Goal: Task Accomplishment & Management: Complete application form

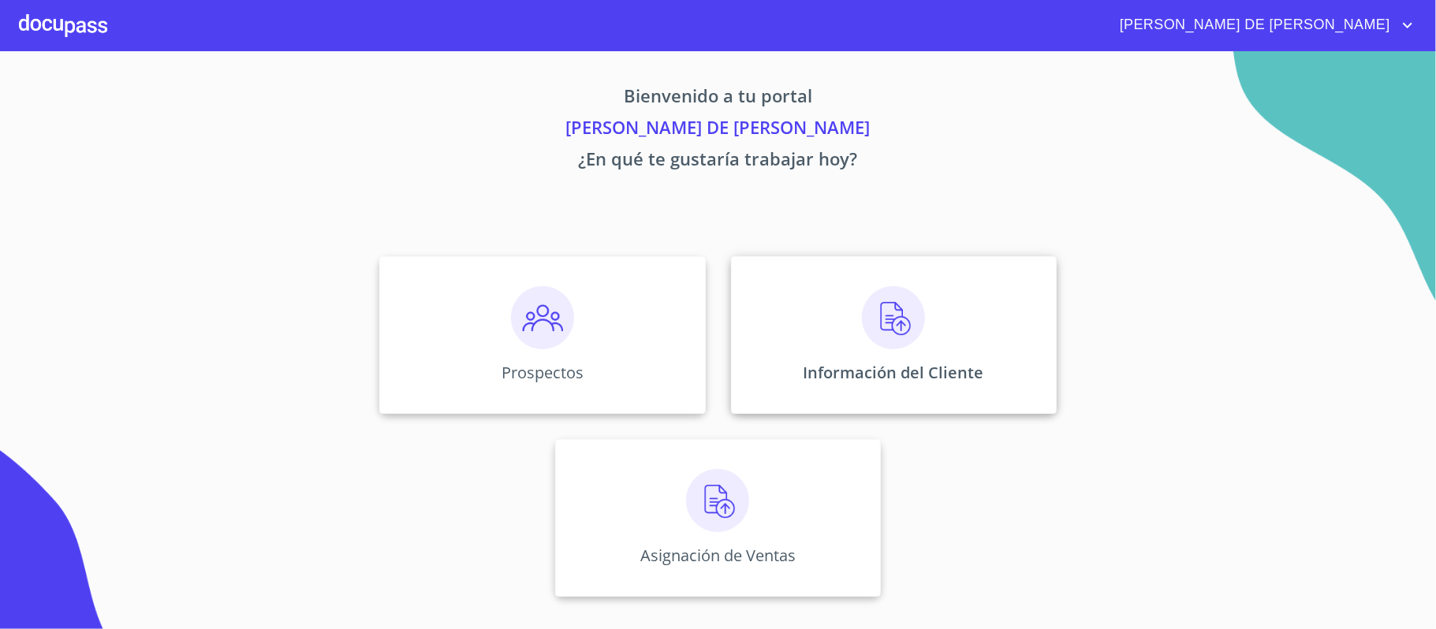
click at [888, 350] on div "Información del Cliente" at bounding box center [894, 335] width 326 height 158
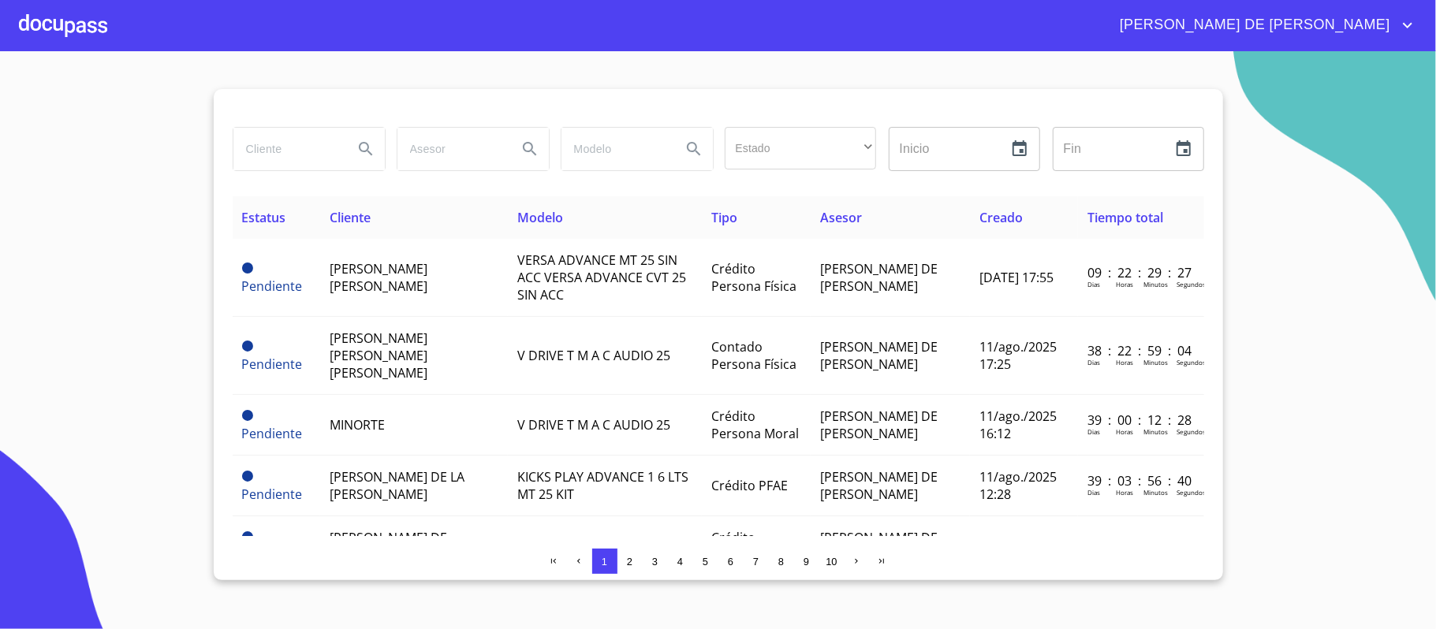
click at [276, 161] on input "search" at bounding box center [286, 149] width 107 height 43
type input "[PERSON_NAME]"
click at [370, 150] on icon "Search" at bounding box center [365, 149] width 19 height 19
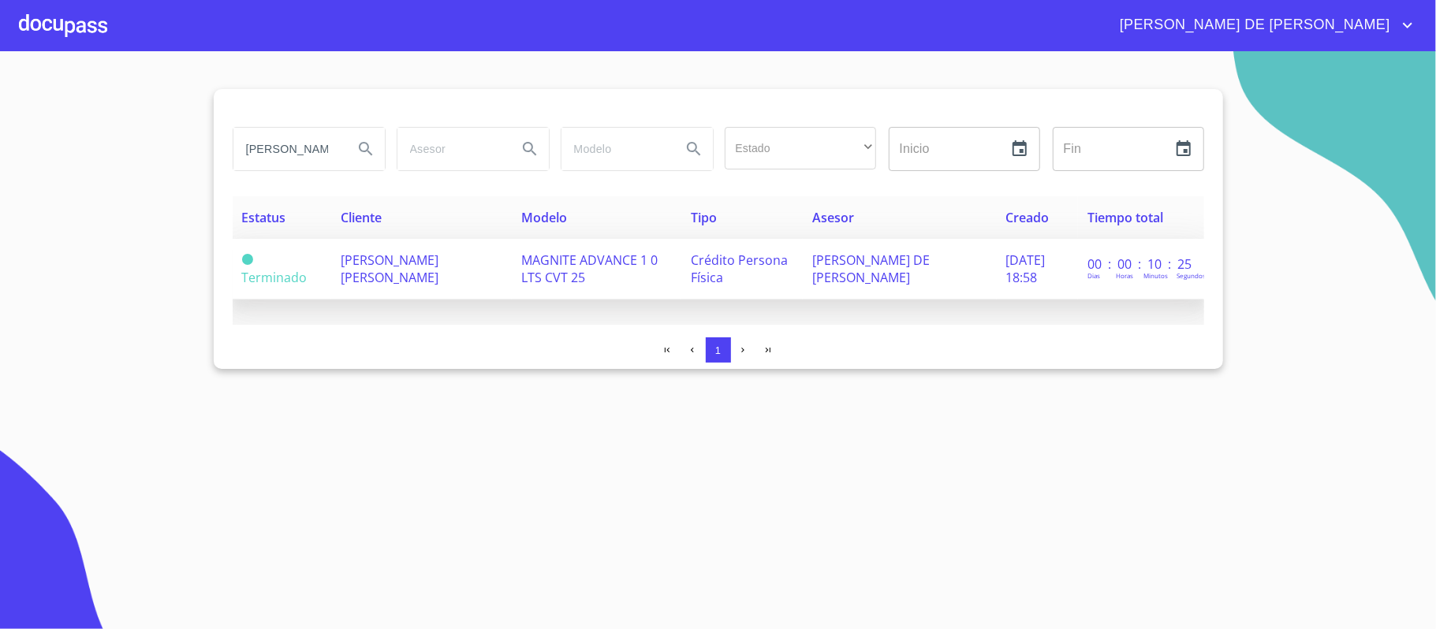
click at [417, 278] on span "[PERSON_NAME] [PERSON_NAME]" at bounding box center [390, 269] width 98 height 35
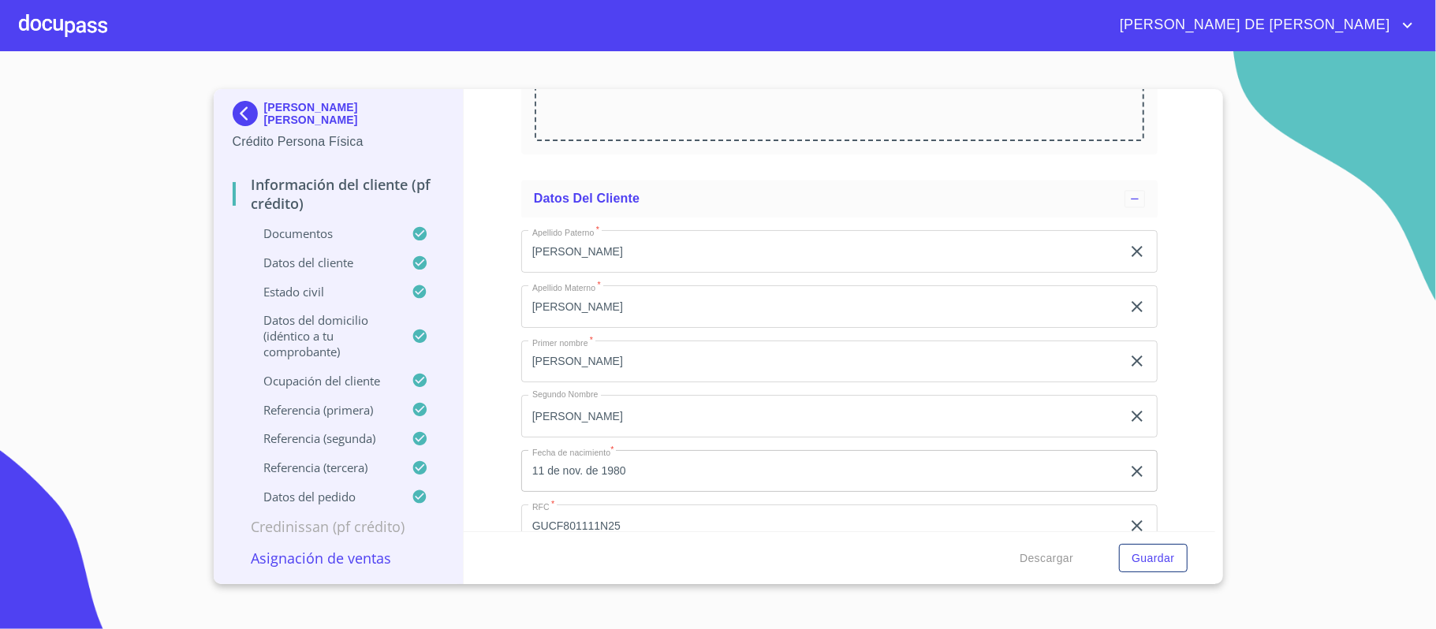
scroll to position [2565, 0]
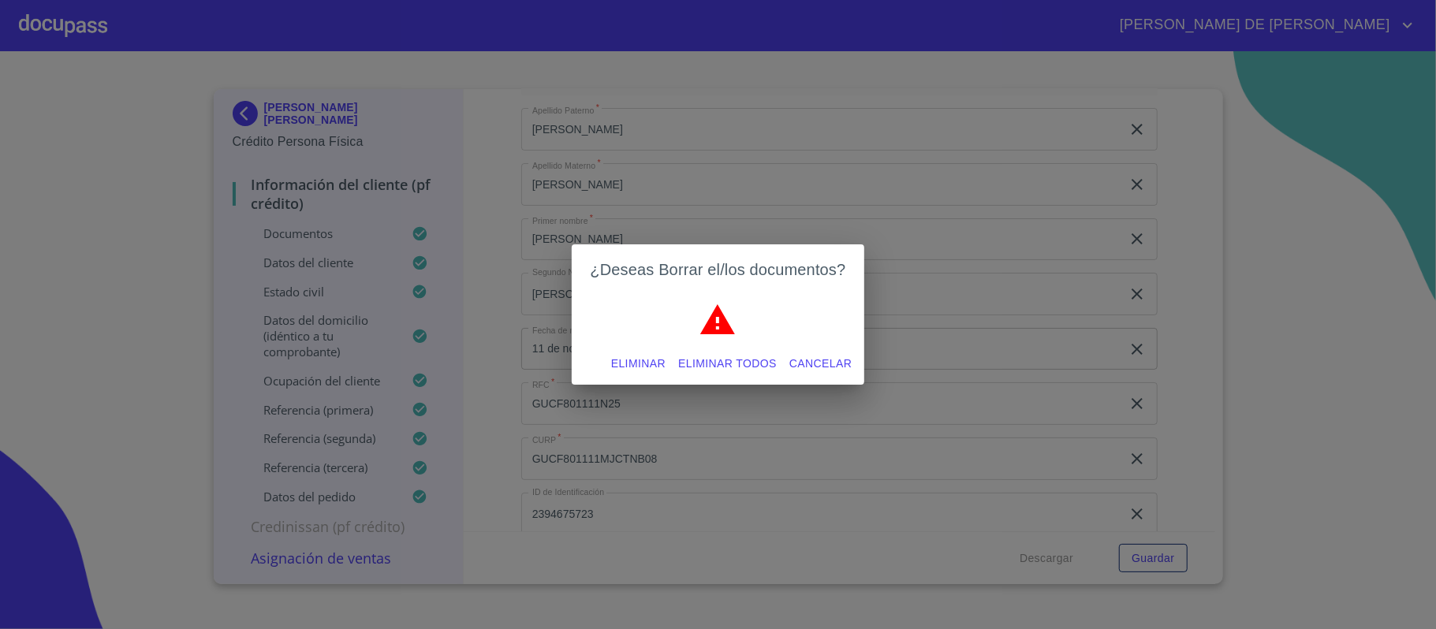
click at [634, 363] on span "Eliminar" at bounding box center [638, 364] width 54 height 20
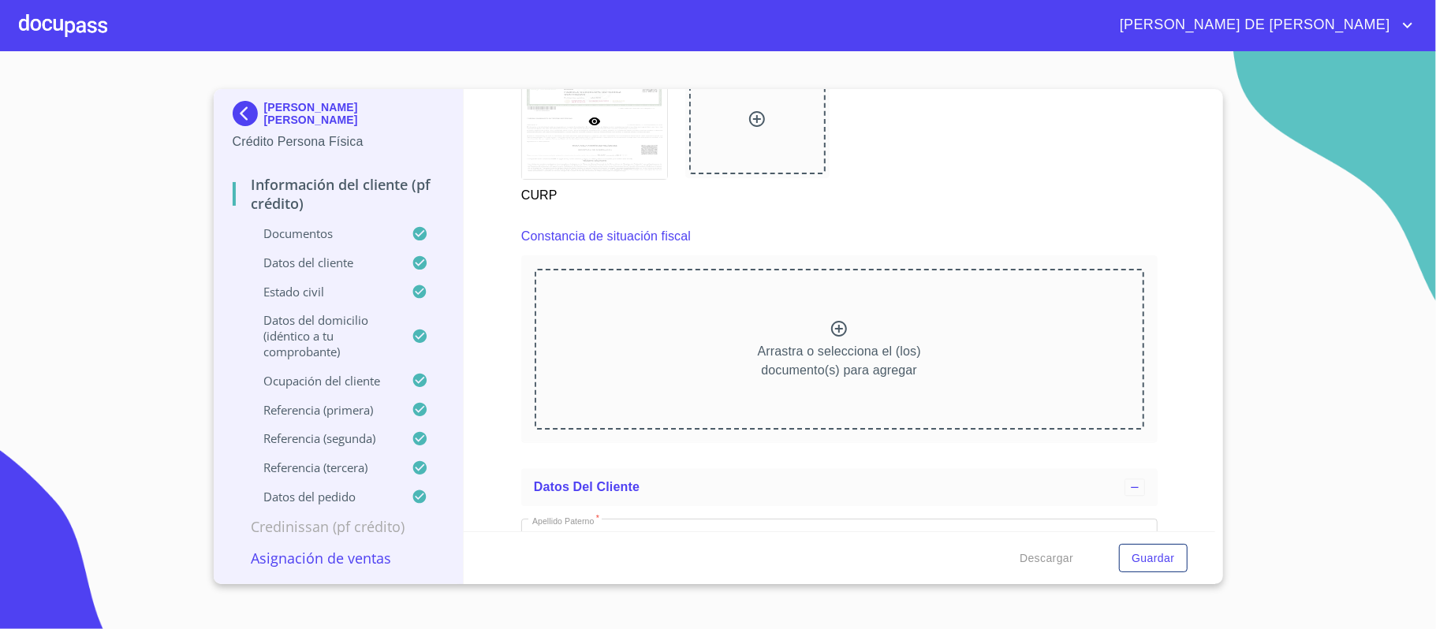
scroll to position [2459, 0]
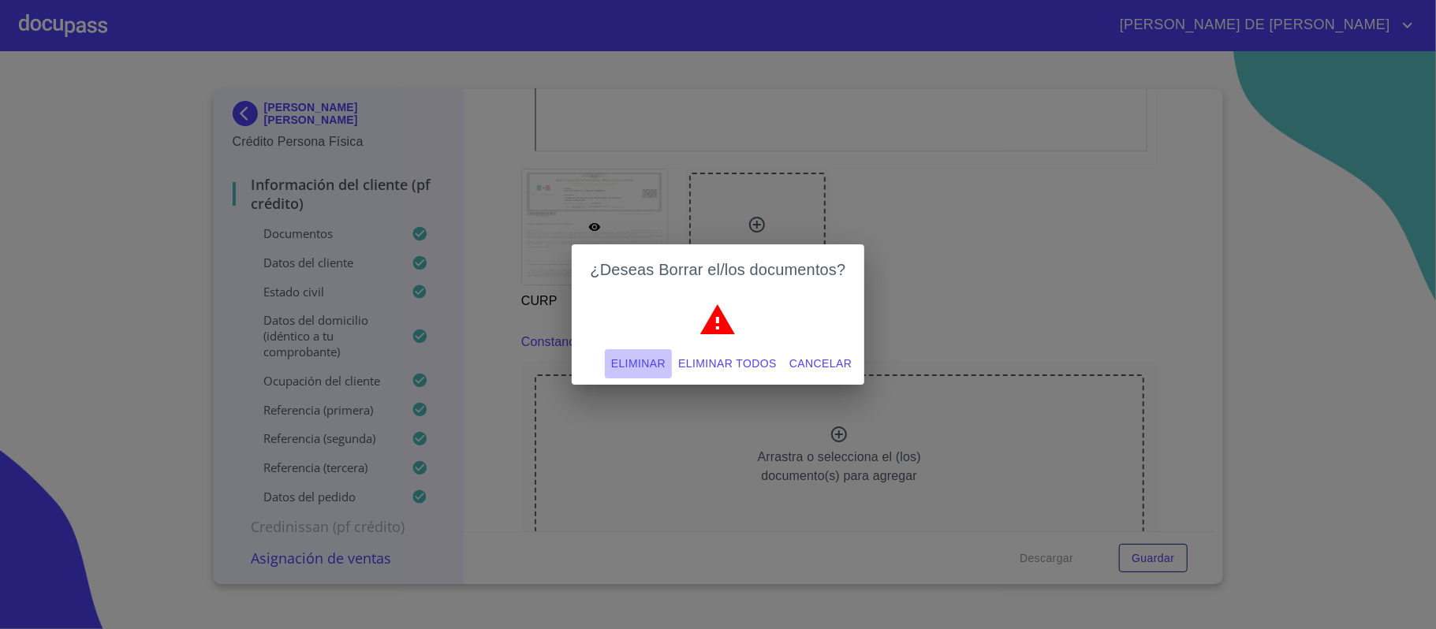
click at [634, 358] on span "Eliminar" at bounding box center [638, 364] width 54 height 20
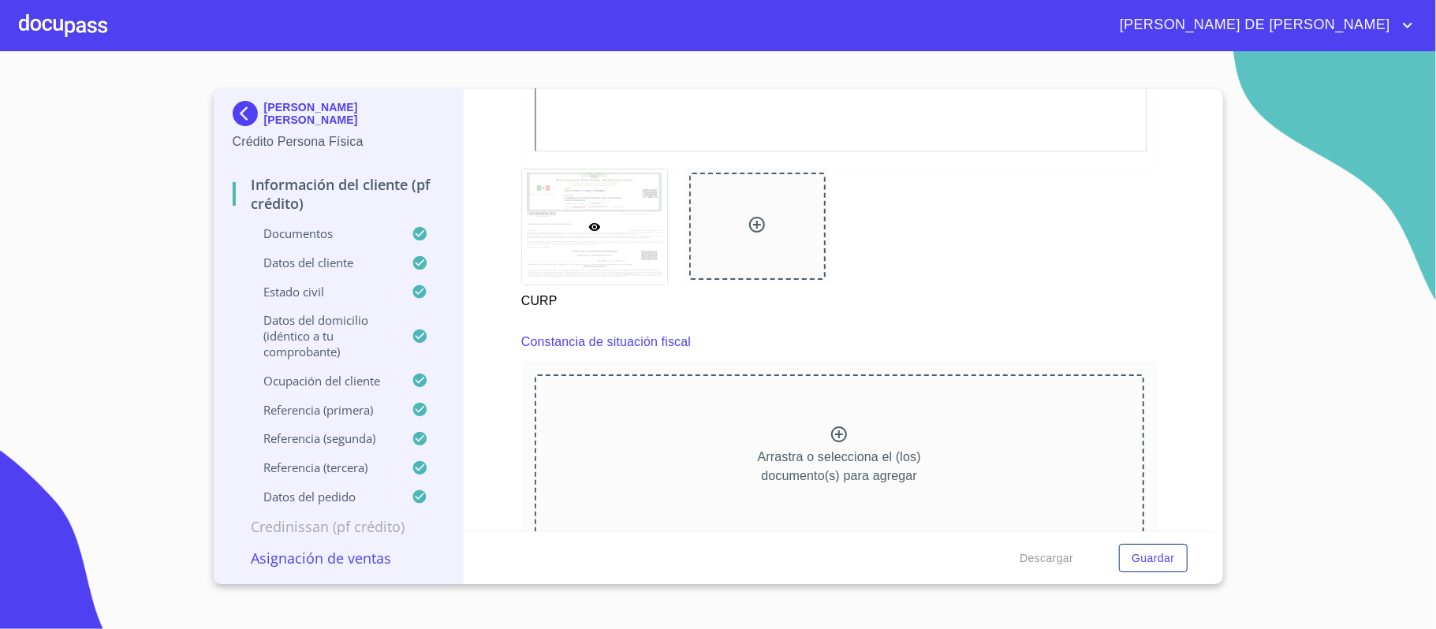
click at [1166, 256] on div "Información del cliente (PF crédito) Documentos Documento de identificación.   …" at bounding box center [840, 310] width 752 height 442
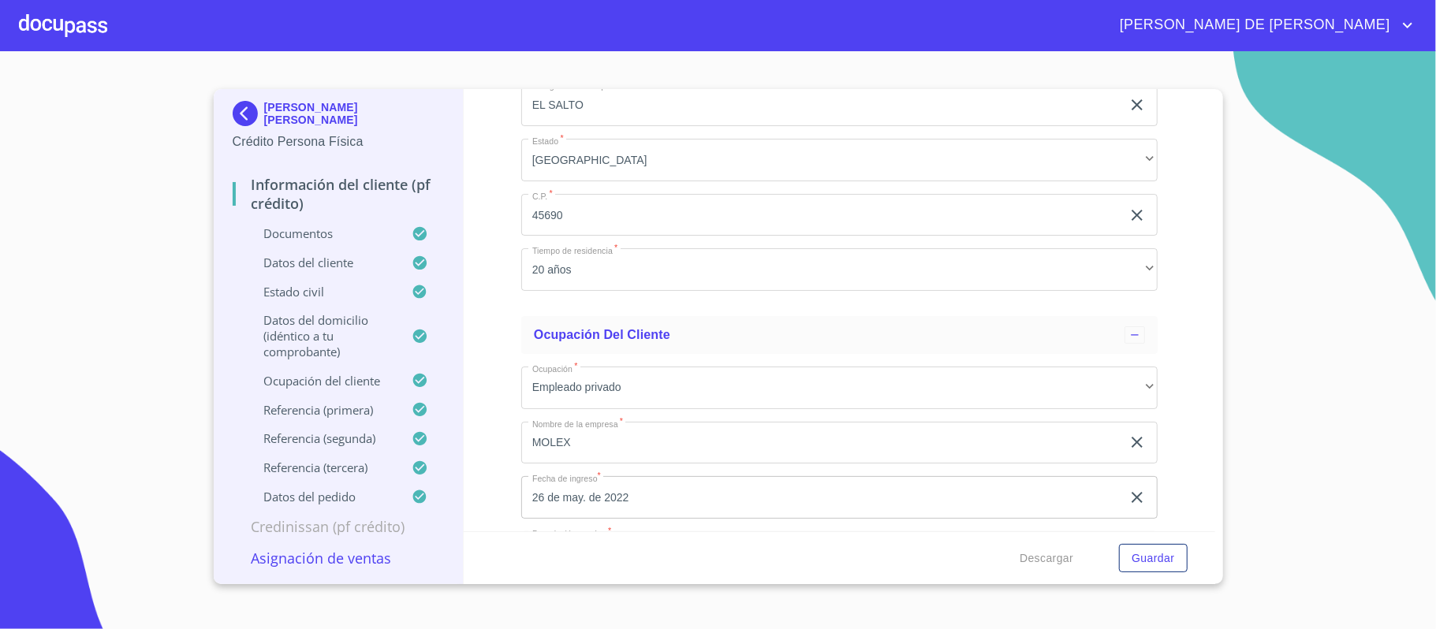
scroll to position [4352, 0]
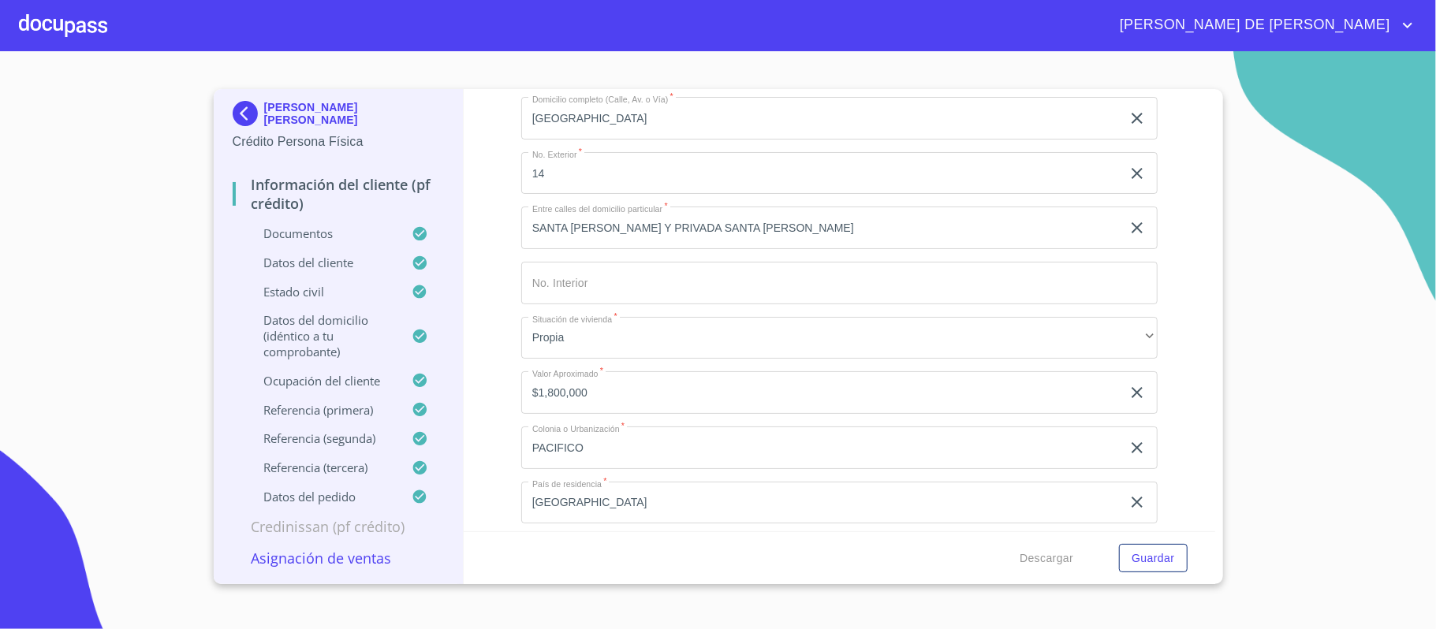
click at [1148, 434] on div "Información del cliente (PF crédito) Documentos Documento de identificación.   …" at bounding box center [840, 310] width 752 height 442
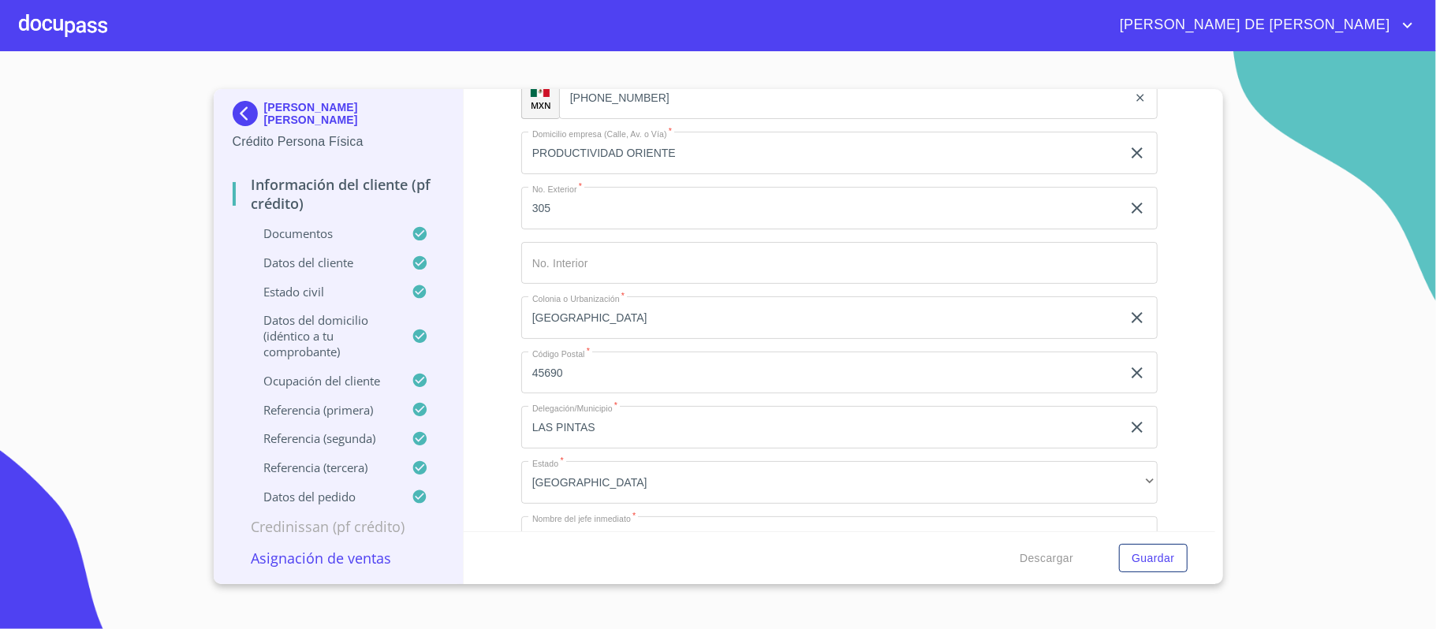
scroll to position [5824, 0]
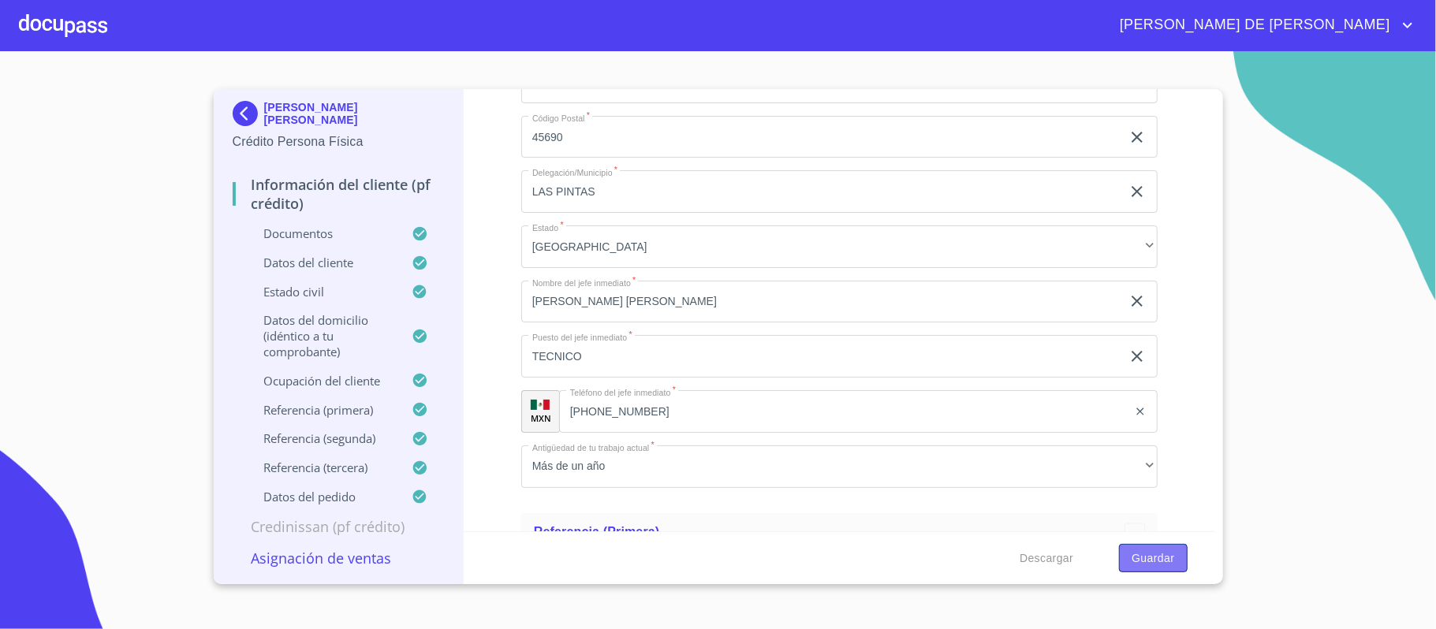
click at [1148, 573] on button "Guardar" at bounding box center [1153, 558] width 68 height 29
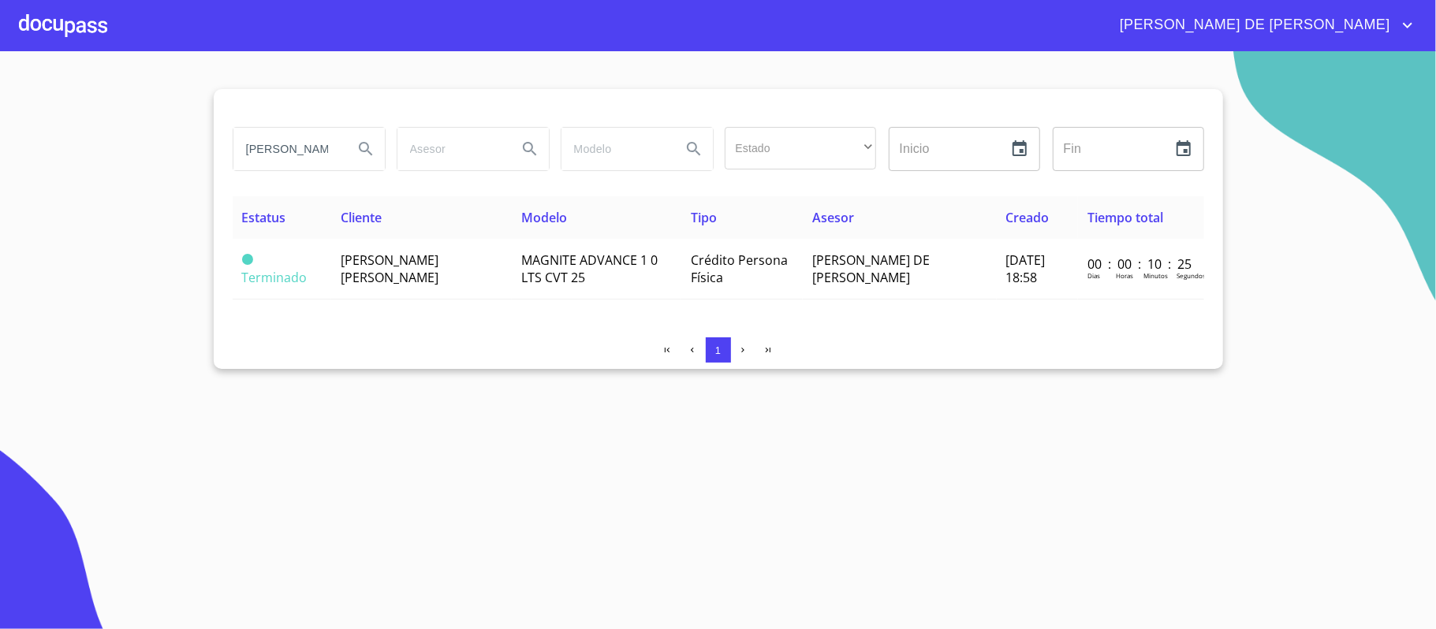
click at [80, 38] on div at bounding box center [63, 25] width 88 height 50
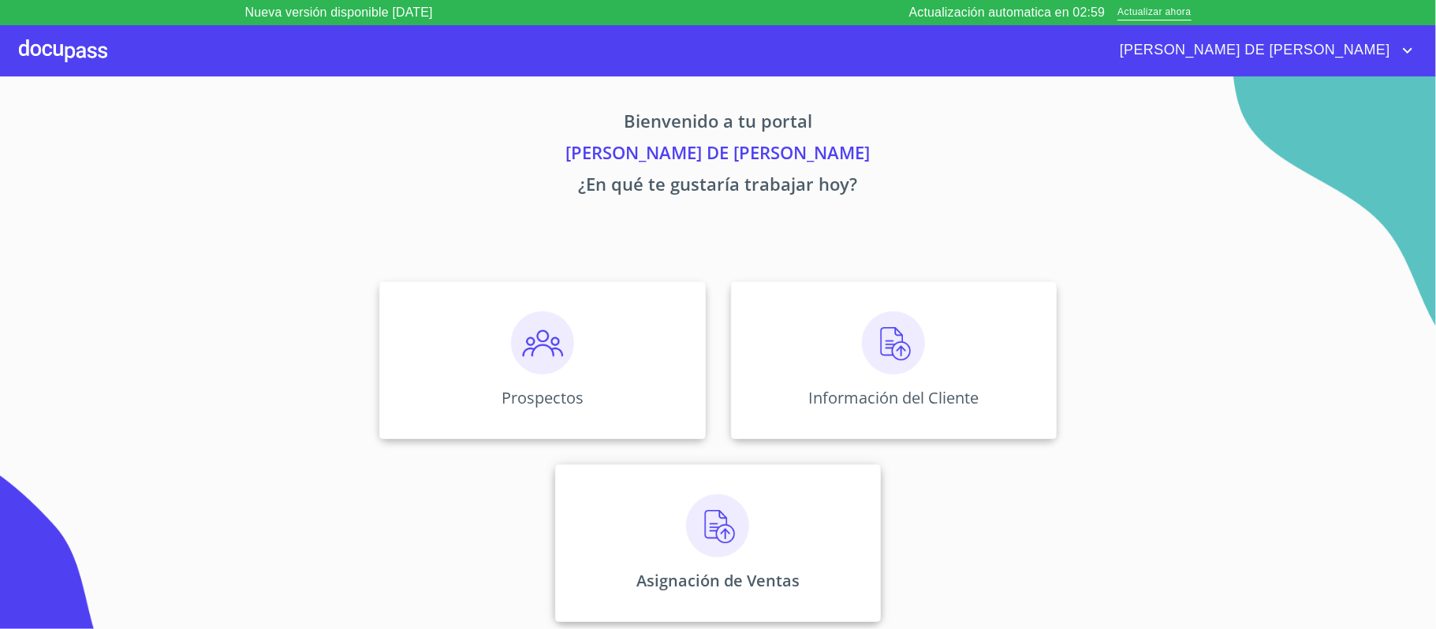
click at [713, 562] on div "Asignación de Ventas" at bounding box center [718, 544] width 326 height 158
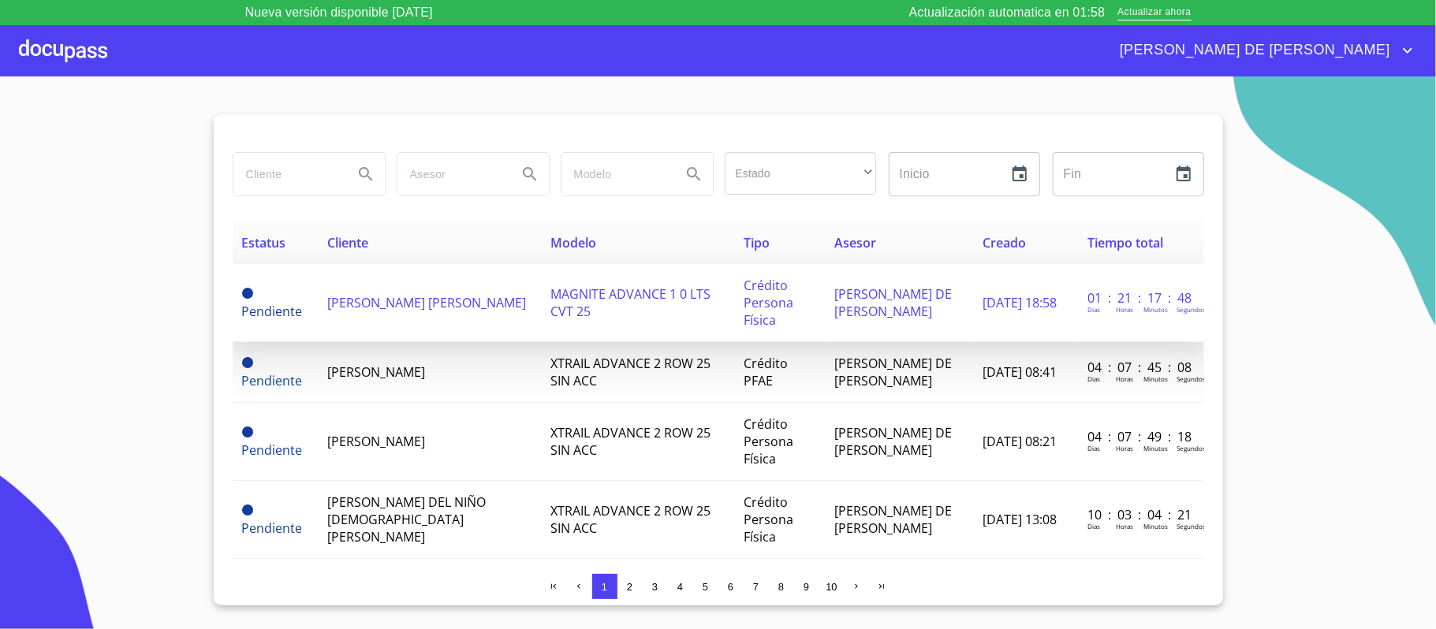
click at [416, 304] on span "FABIOLA GUADALUPE GUTIERREZ CONTRERAS" at bounding box center [426, 302] width 199 height 17
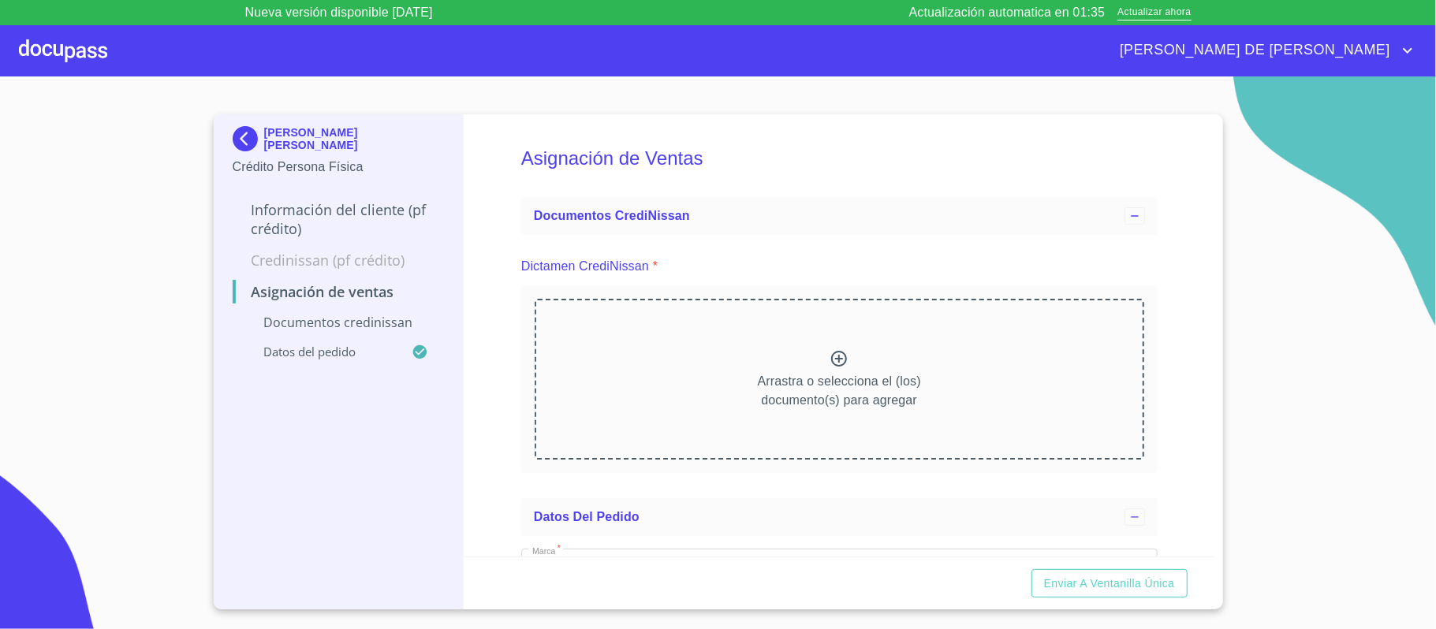
click at [830, 358] on icon at bounding box center [839, 358] width 19 height 19
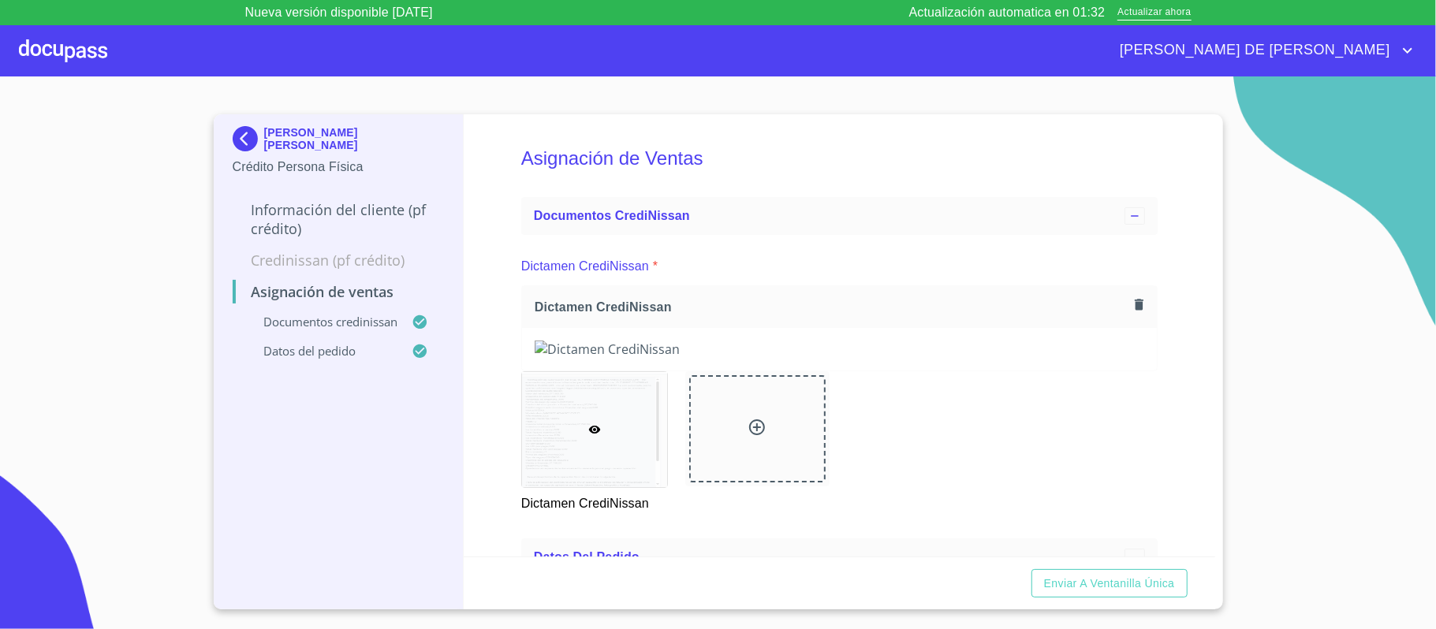
click at [1161, 443] on div "Asignación de Ventas Documentos CrediNissan Dictamen CrediNissan * Dictamen Cre…" at bounding box center [840, 335] width 752 height 442
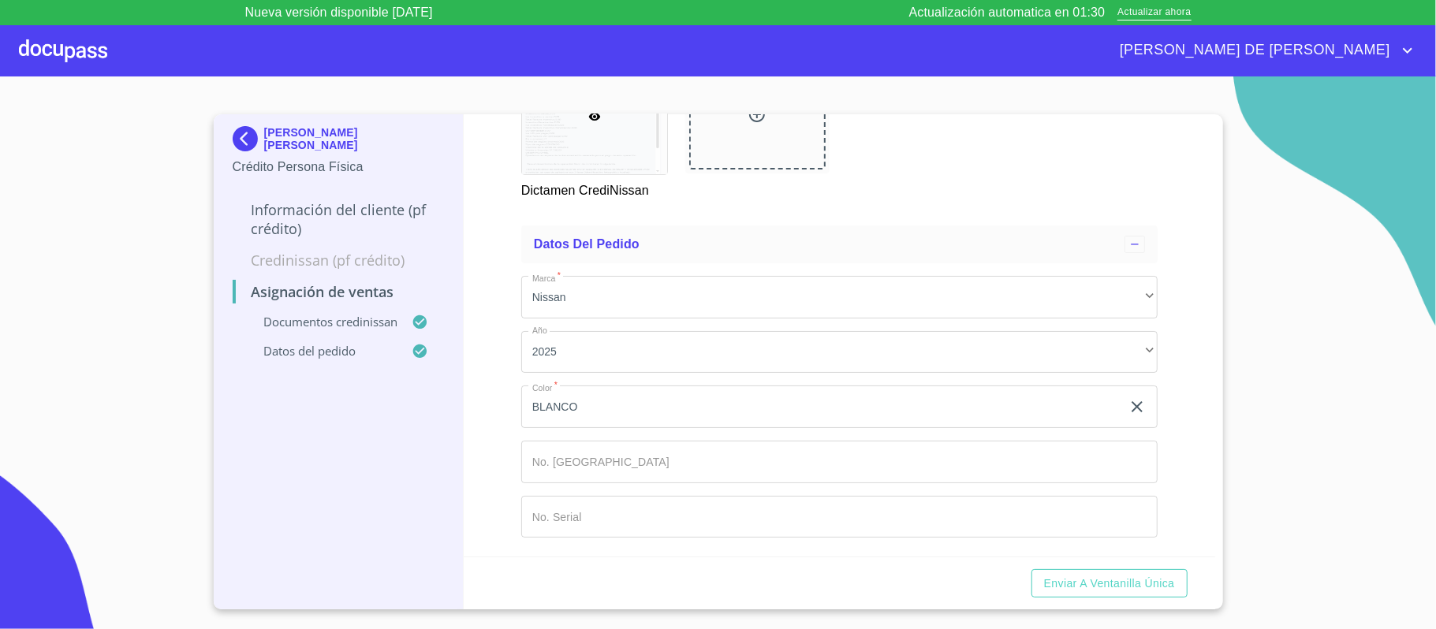
scroll to position [1055, 0]
click at [615, 478] on input "Marca   *" at bounding box center [839, 462] width 636 height 43
type input "149285"
paste input "MDHBD0FA9SG020559"
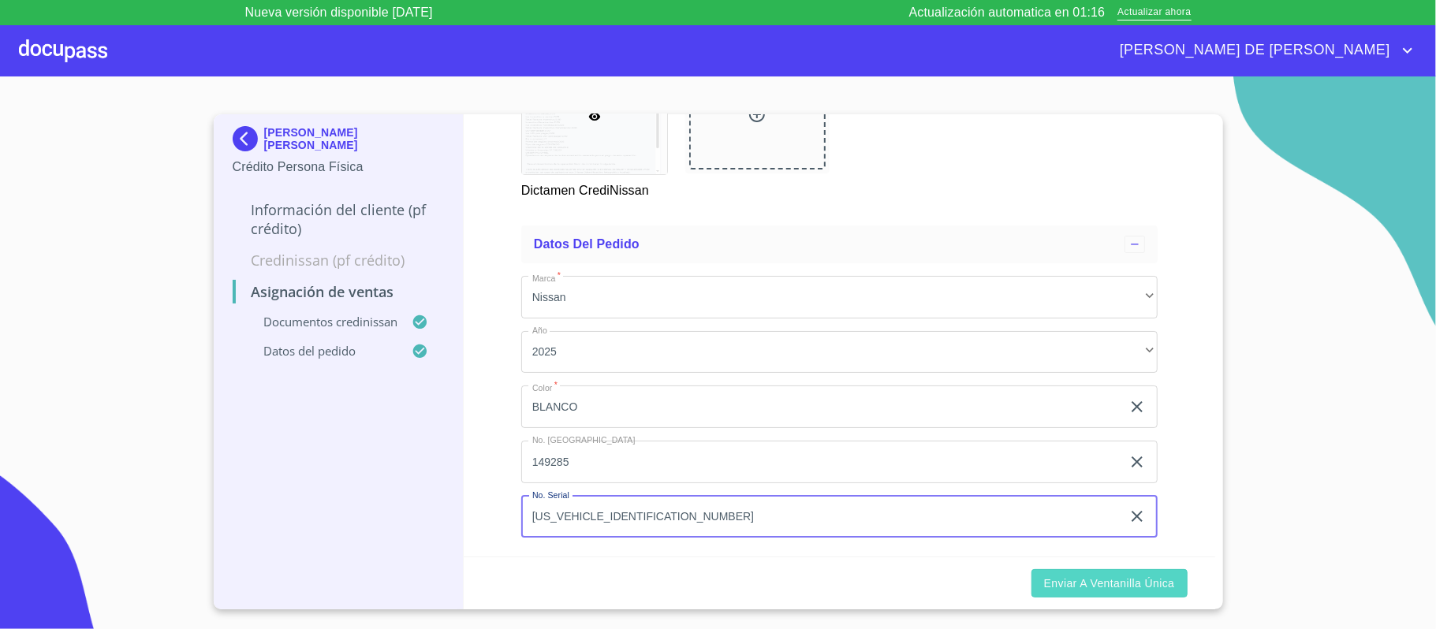
type input "MDHBD0FA9SG020559"
click at [1114, 584] on span "Enviar a Ventanilla única" at bounding box center [1109, 584] width 131 height 20
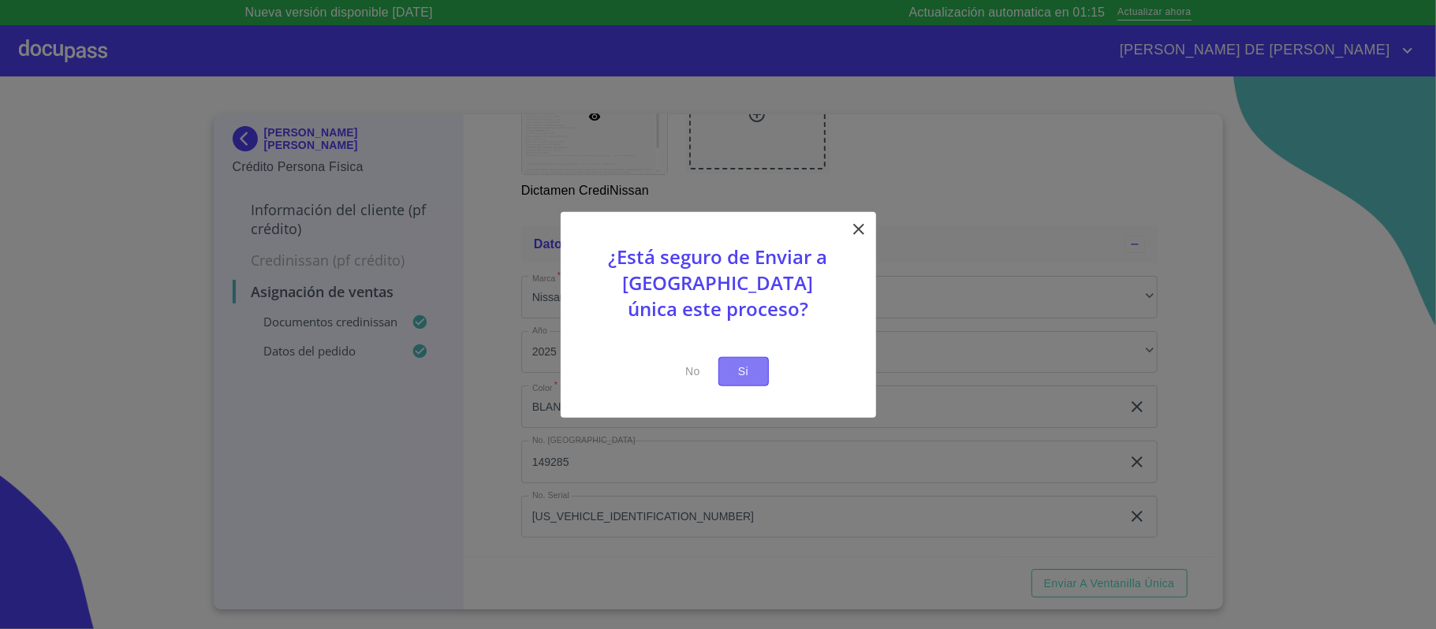
click at [742, 364] on span "Si" at bounding box center [743, 372] width 25 height 20
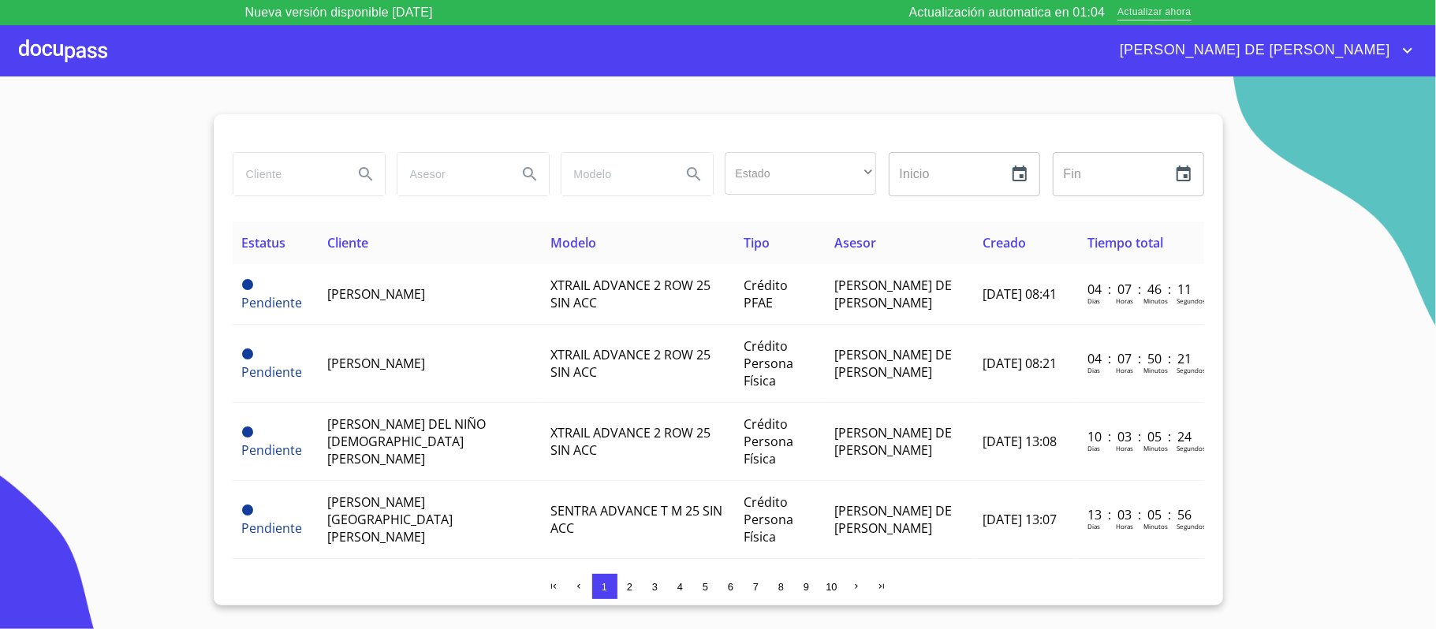
click at [1177, 14] on span "Actualizar ahora" at bounding box center [1154, 13] width 73 height 17
